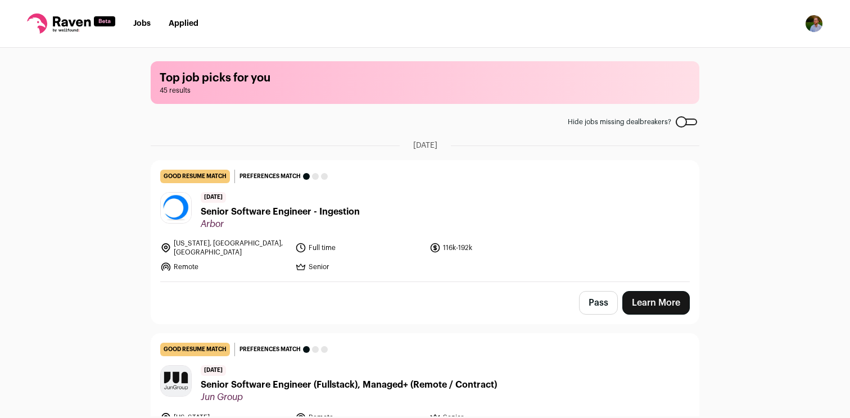
click at [682, 124] on div at bounding box center [686, 122] width 21 height 7
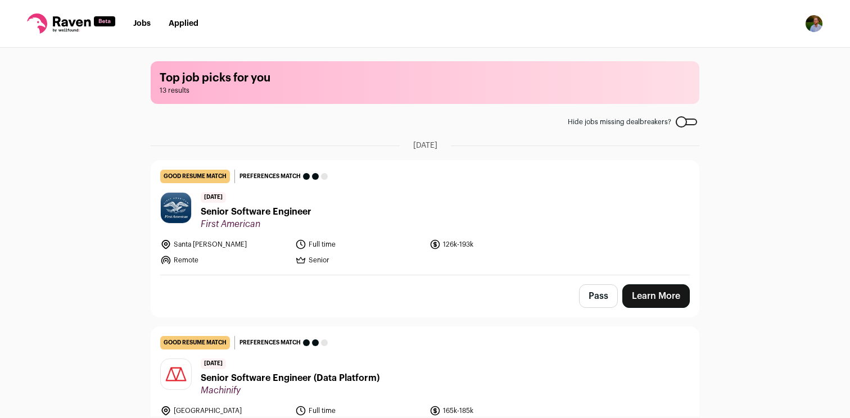
click at [413, 146] on span "[DATE]" at bounding box center [425, 145] width 24 height 11
drag, startPoint x: 407, startPoint y: 146, endPoint x: 449, endPoint y: 143, distance: 41.7
click at [437, 144] on span "[DATE]" at bounding box center [425, 145] width 24 height 11
click at [437, 143] on span "[DATE]" at bounding box center [425, 145] width 24 height 11
